Goal: Download file/media

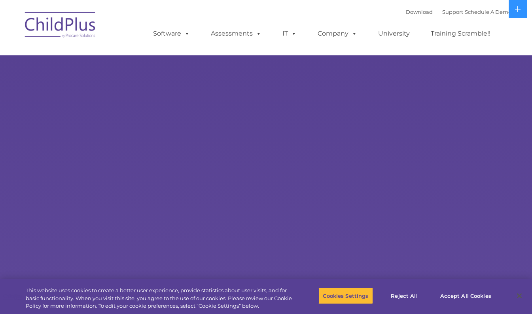
select select "MEDIUM"
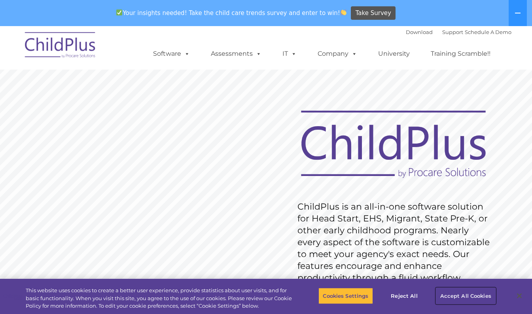
click at [459, 293] on button "Accept All Cookies" at bounding box center [466, 296] width 60 height 17
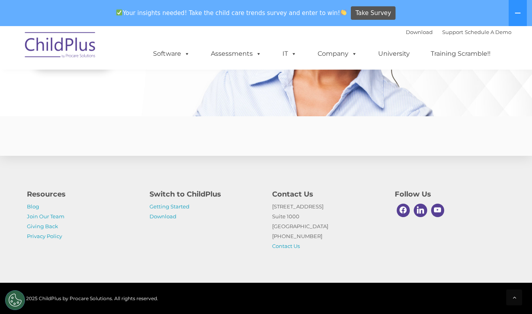
scroll to position [1939, 0]
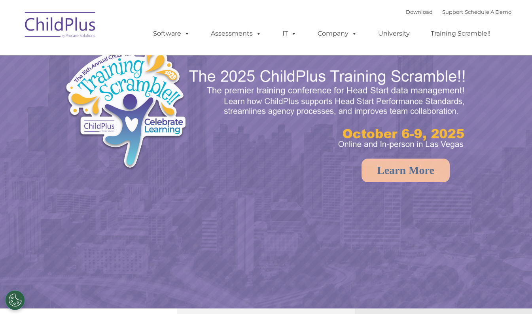
select select "MEDIUM"
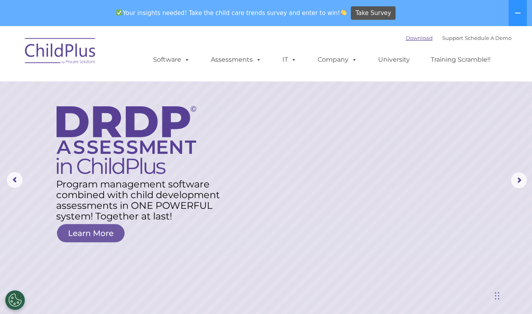
click at [407, 37] on link "Download" at bounding box center [419, 38] width 27 height 6
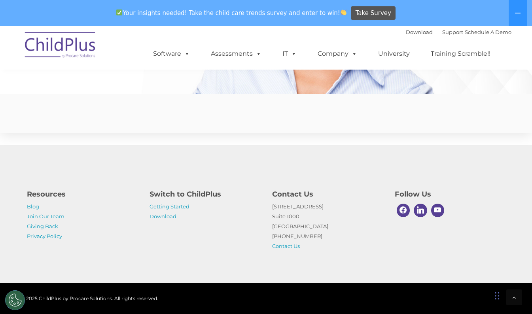
scroll to position [1951, 0]
click at [163, 215] on link "Download" at bounding box center [163, 216] width 27 height 6
